Goal: Task Accomplishment & Management: Manage account settings

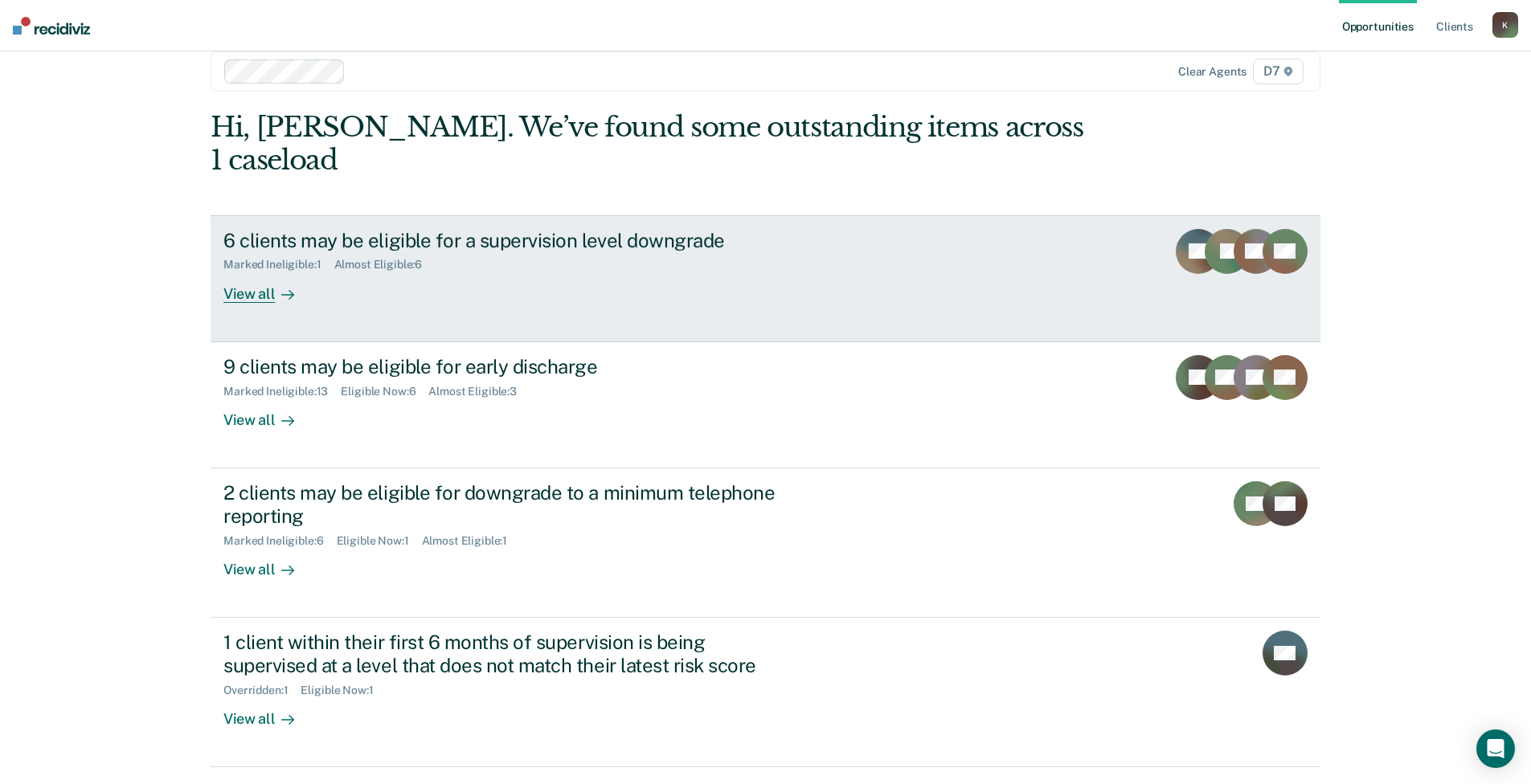
scroll to position [40, 0]
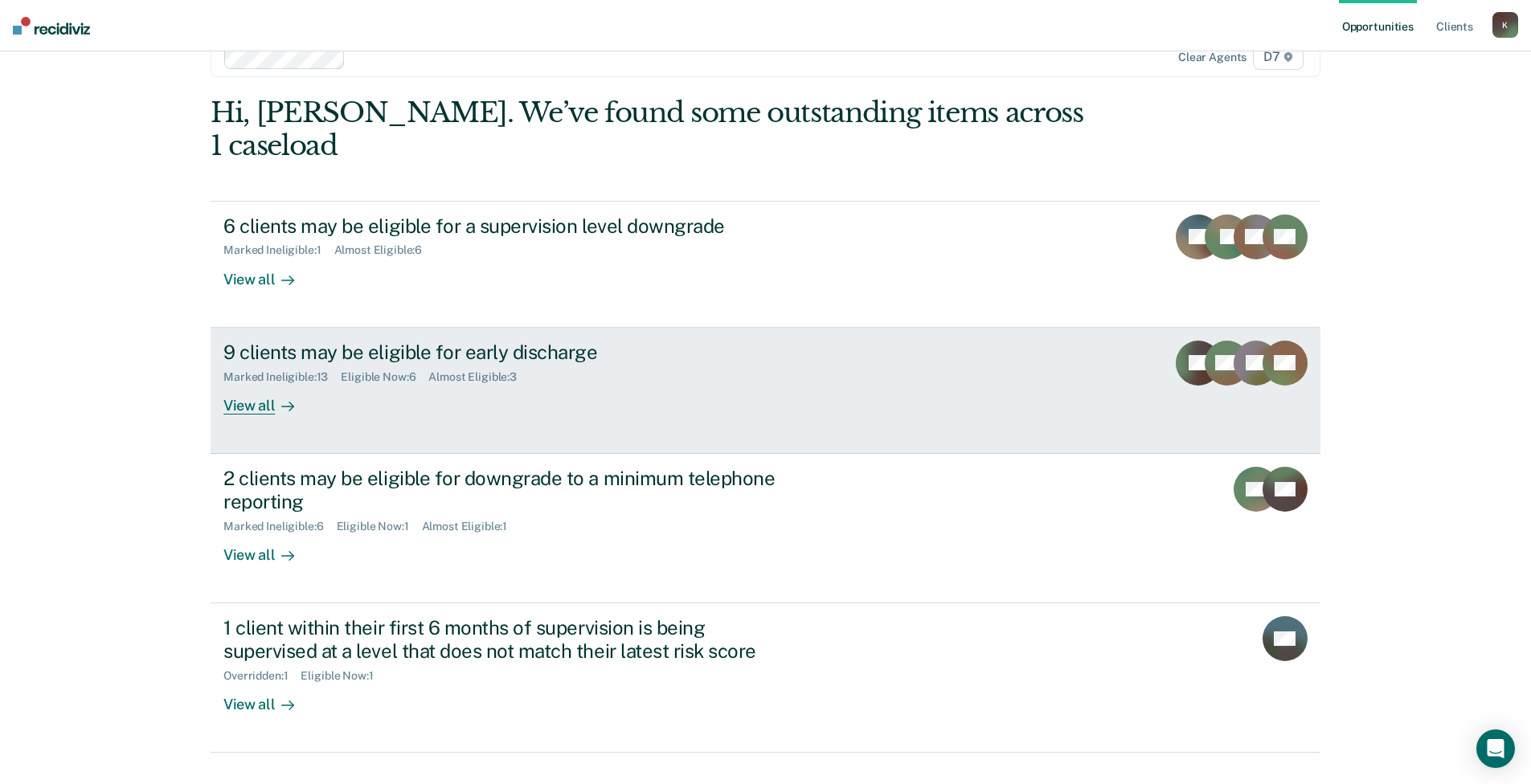
click at [469, 354] on div "9 clients may be eligible for early discharge Marked Ineligible : 13 Eligible N…" at bounding box center [524, 377] width 603 height 74
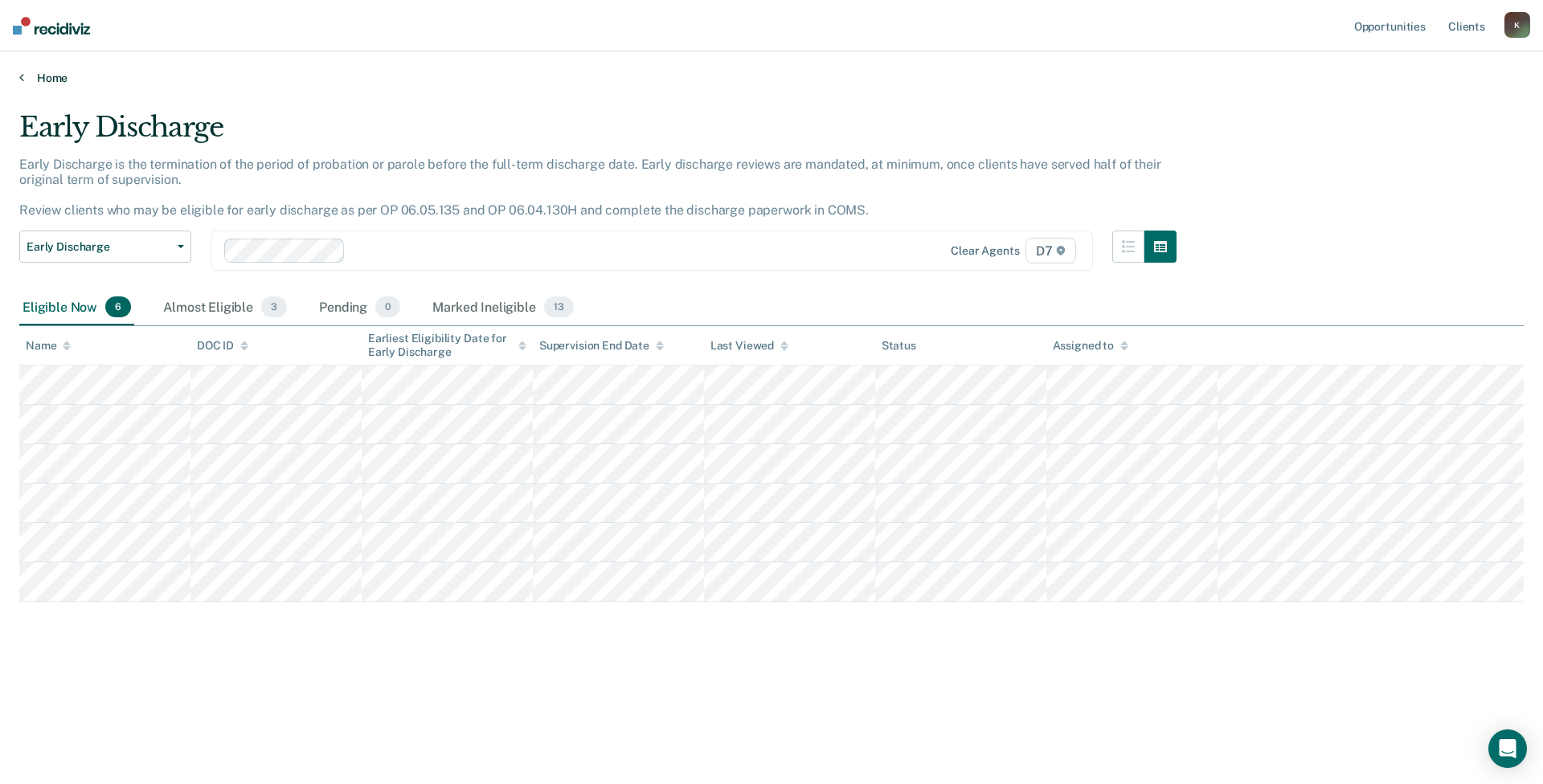
click at [24, 77] on link "Home" at bounding box center [771, 78] width 1505 height 14
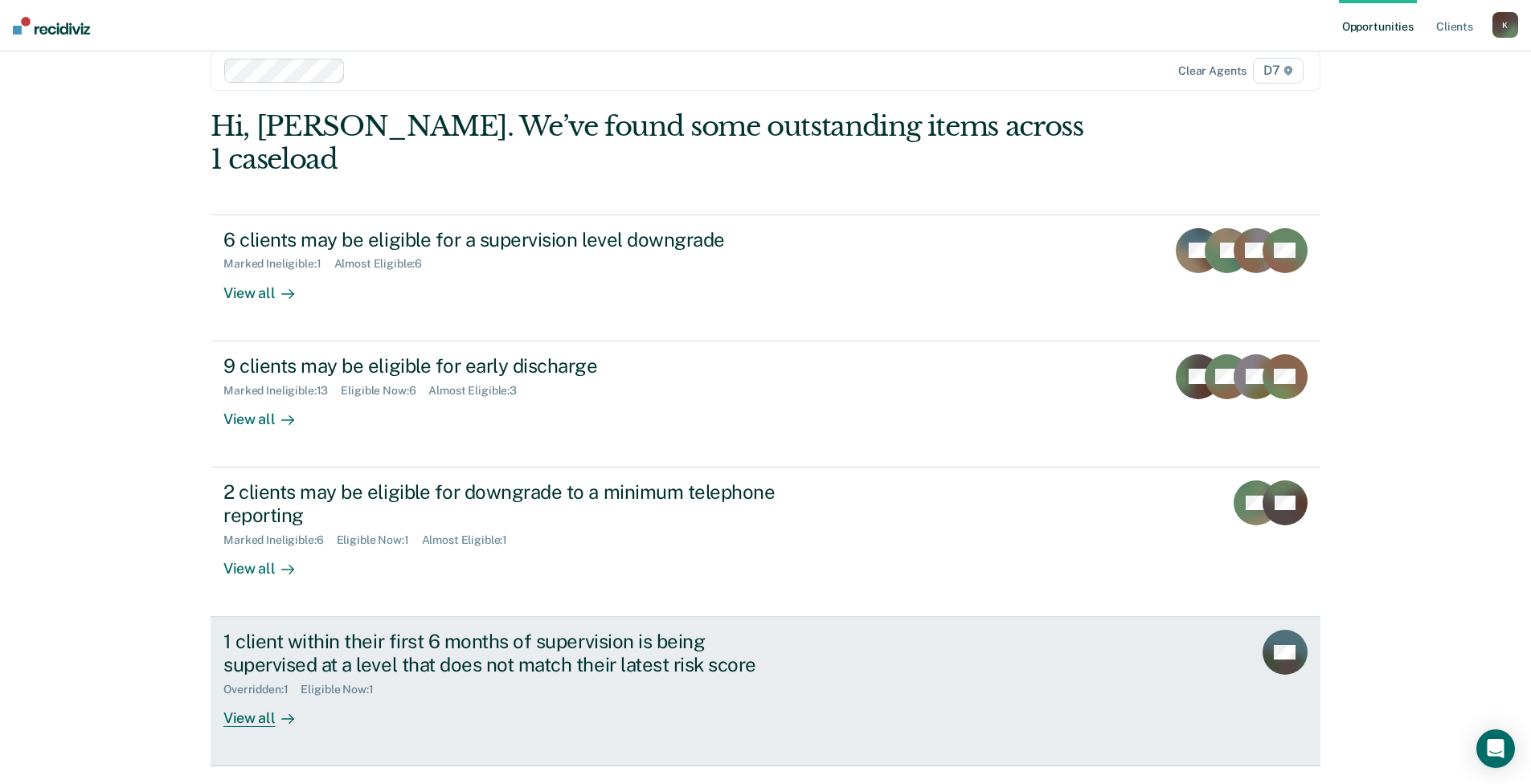
scroll to position [40, 0]
